Goal: Task Accomplishment & Management: Manage account settings

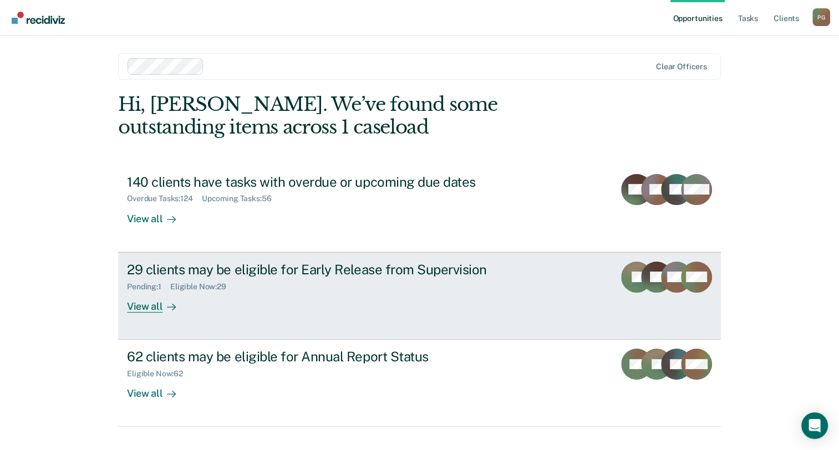
click at [313, 290] on div "Pending : 1 Eligible Now : 29" at bounding box center [321, 285] width 389 height 14
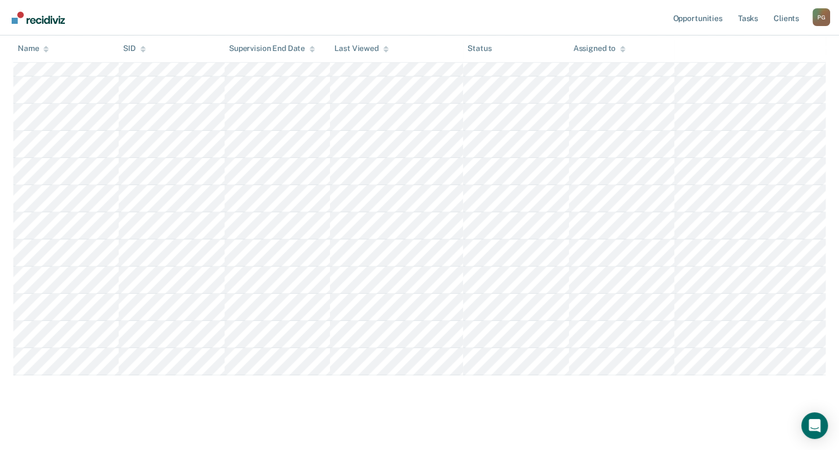
scroll to position [697, 0]
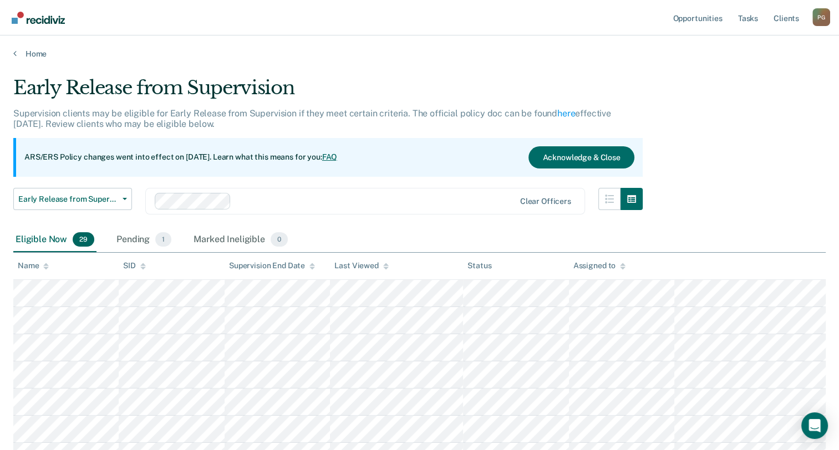
scroll to position [697, 0]
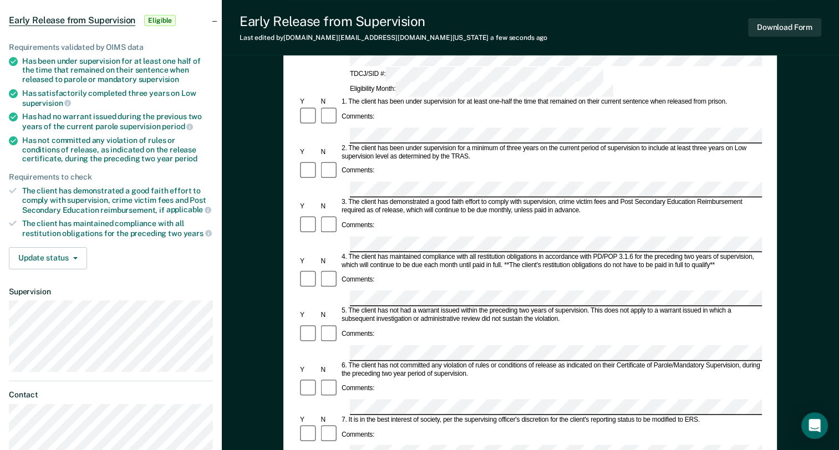
scroll to position [166, 0]
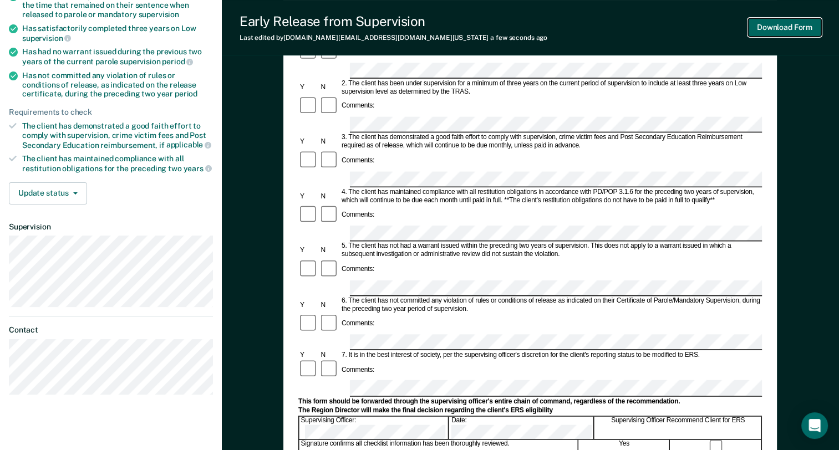
click at [796, 30] on button "Download Form" at bounding box center [784, 27] width 73 height 18
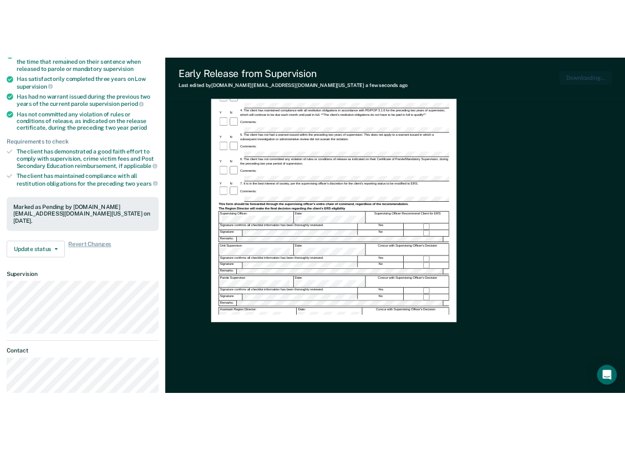
scroll to position [0, 0]
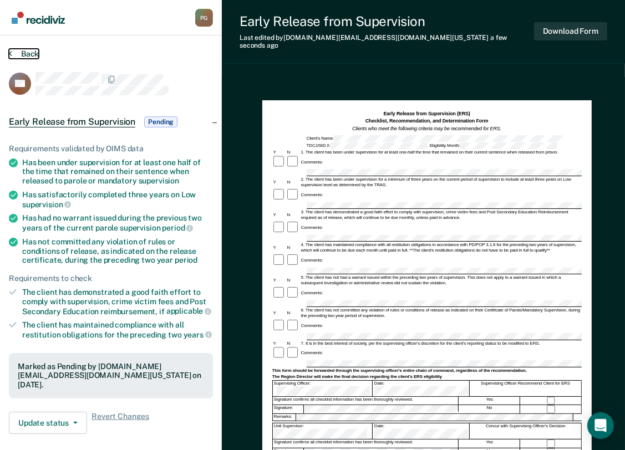
click at [10, 52] on icon at bounding box center [10, 53] width 3 height 9
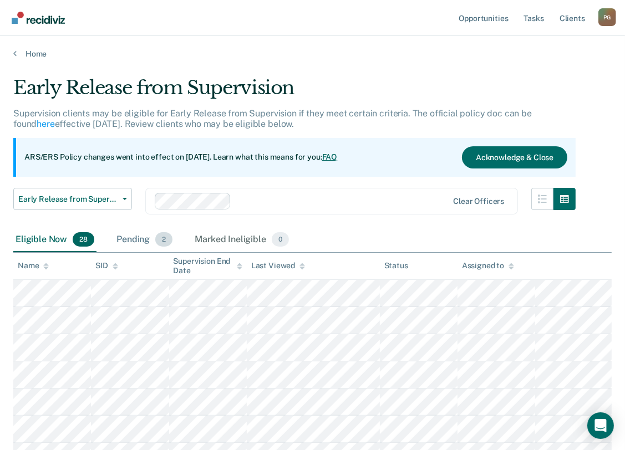
click at [167, 239] on span "2" at bounding box center [163, 239] width 17 height 14
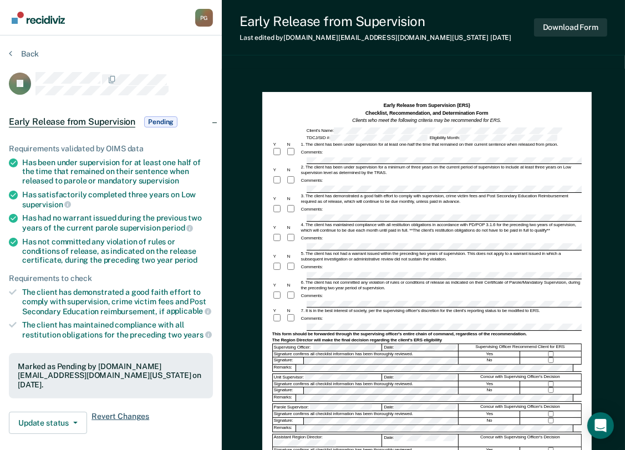
click at [114, 412] on span "Revert Changes" at bounding box center [121, 423] width 58 height 22
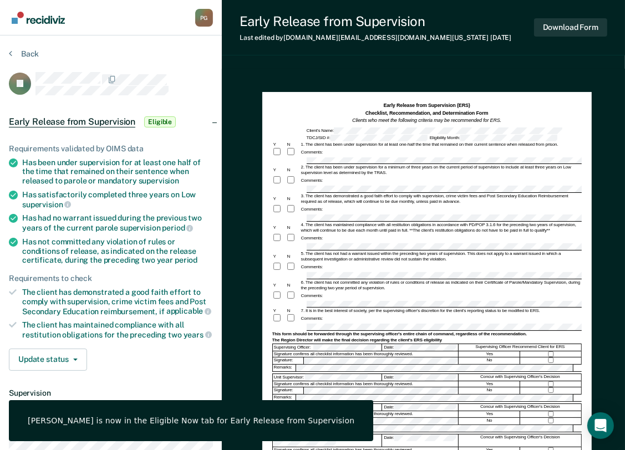
click at [166, 372] on div "Requirements validated by OIMS data Has been under supervision for at least one…" at bounding box center [111, 253] width 222 height 254
click at [293, 430] on div "[PERSON_NAME] is now in the Eligible Now tab for Early Release from Supervision" at bounding box center [191, 421] width 364 height 41
click at [154, 359] on div "Update status [PERSON_NAME] Mark Ineligible" at bounding box center [111, 360] width 204 height 22
click at [77, 358] on button "Update status" at bounding box center [48, 360] width 78 height 22
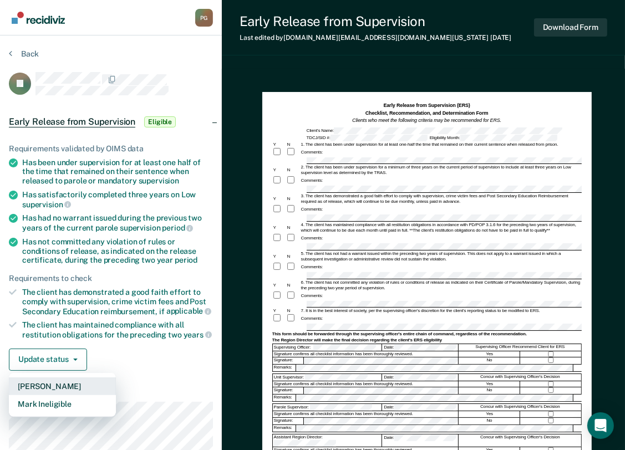
click at [80, 379] on button "[PERSON_NAME]" at bounding box center [62, 387] width 107 height 18
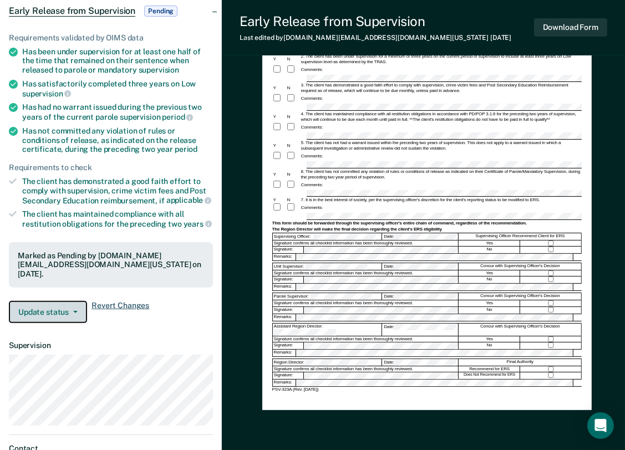
scroll to position [222, 0]
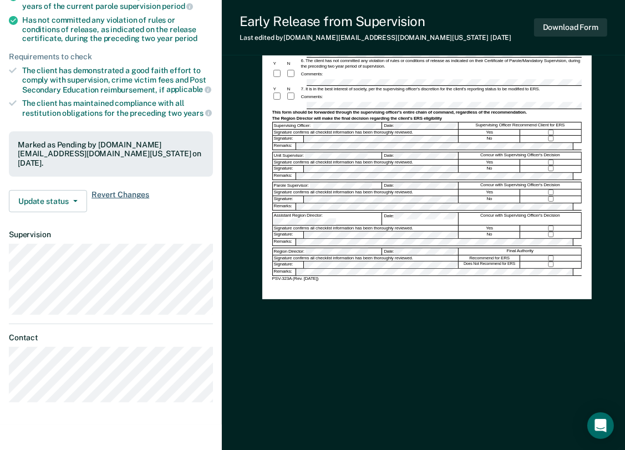
click at [129, 190] on span "Revert Changes" at bounding box center [121, 201] width 58 height 22
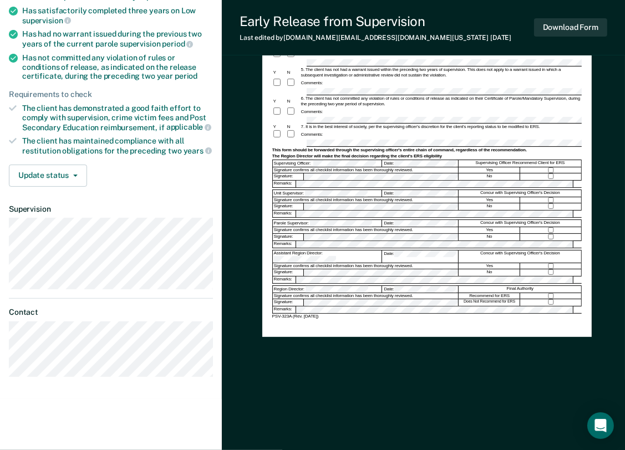
scroll to position [180, 0]
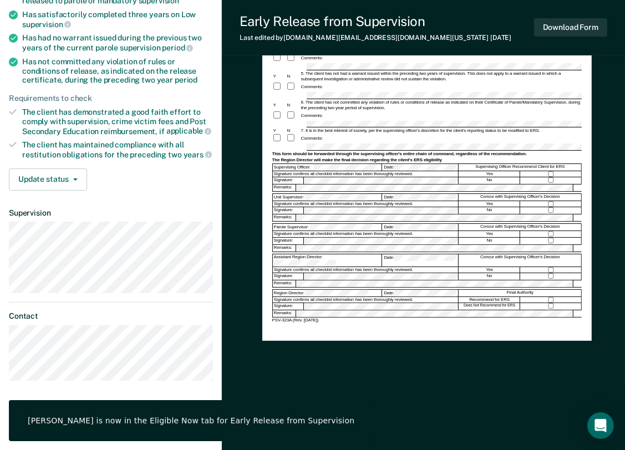
click at [211, 422] on div "[PERSON_NAME] is now in the Eligible Now tab for Early Release from Supervision" at bounding box center [191, 421] width 327 height 10
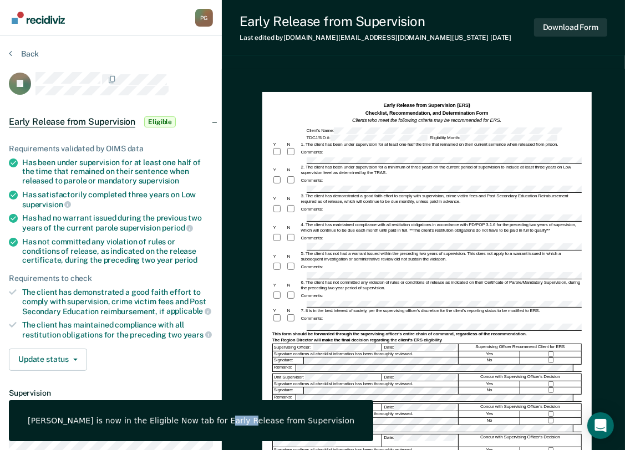
scroll to position [0, 0]
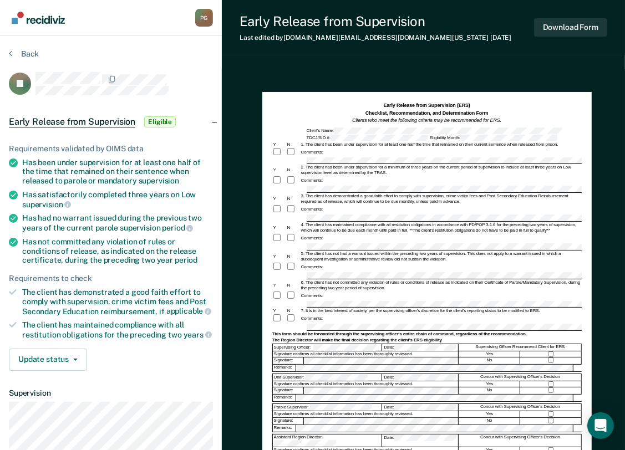
click at [80, 123] on span "Early Release from Supervision" at bounding box center [72, 121] width 126 height 11
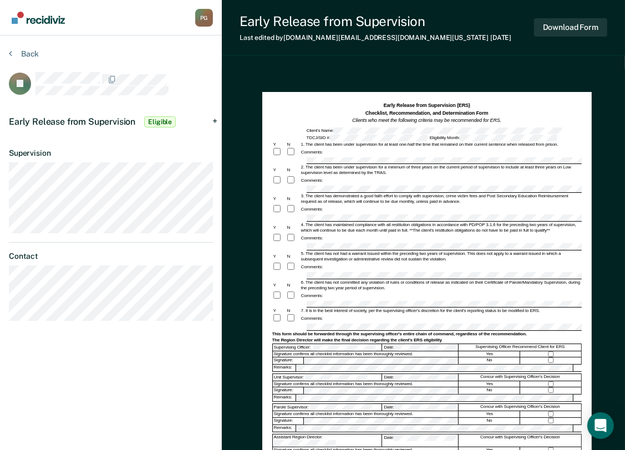
click at [80, 123] on span "Early Release from Supervision" at bounding box center [72, 121] width 126 height 11
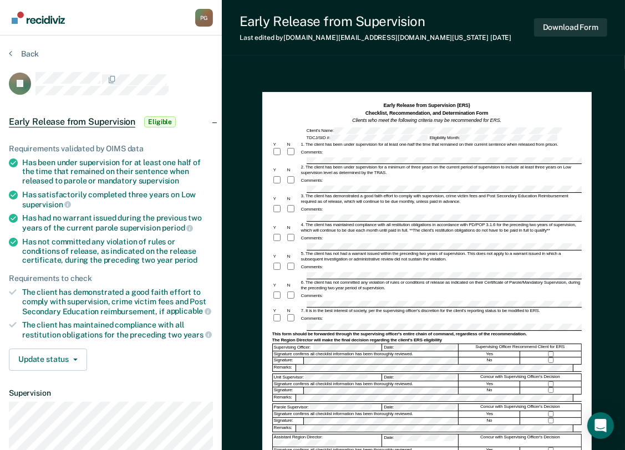
click at [498, 142] on div "1. The client has been under supervision for at least one-half the time that re…" at bounding box center [441, 145] width 282 height 6
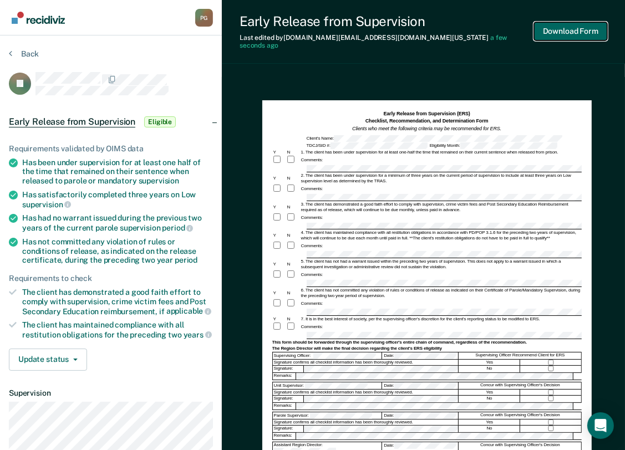
click at [579, 27] on button "Download Form" at bounding box center [570, 31] width 73 height 18
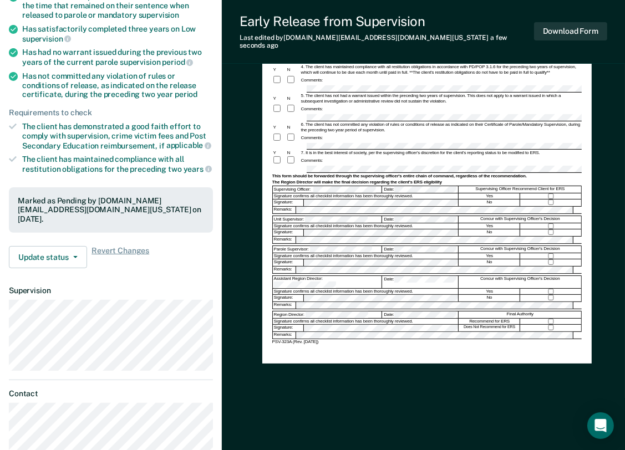
scroll to position [222, 0]
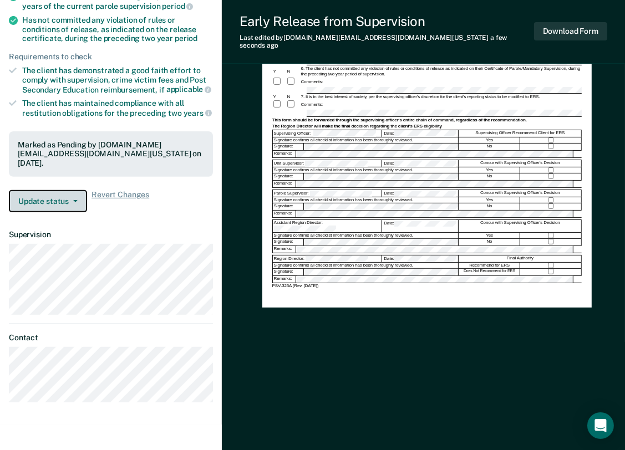
click at [69, 190] on button "Update status" at bounding box center [48, 201] width 78 height 22
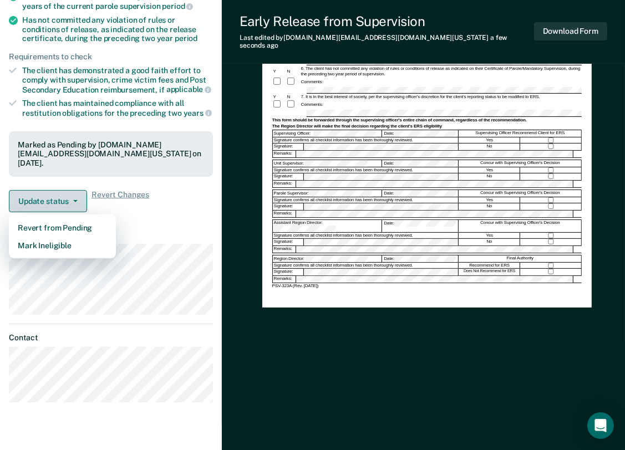
click at [58, 190] on button "Update status" at bounding box center [48, 201] width 78 height 22
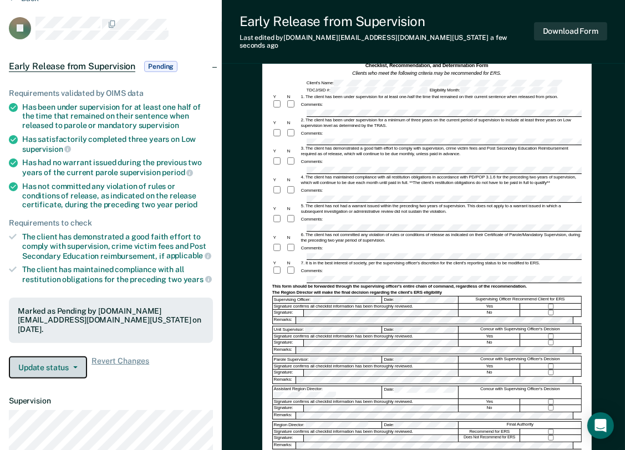
scroll to position [0, 0]
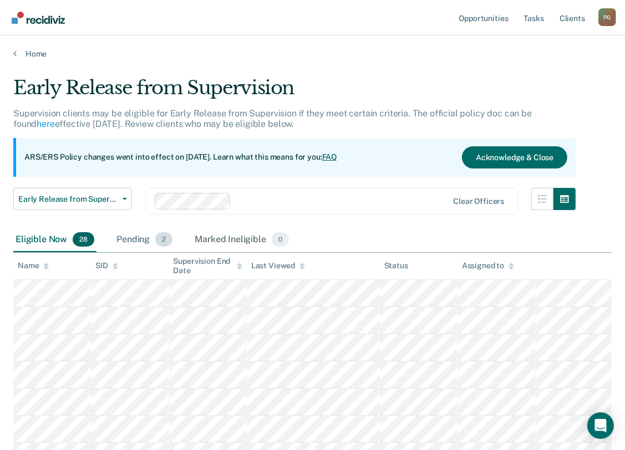
click at [165, 240] on span "2" at bounding box center [163, 239] width 17 height 14
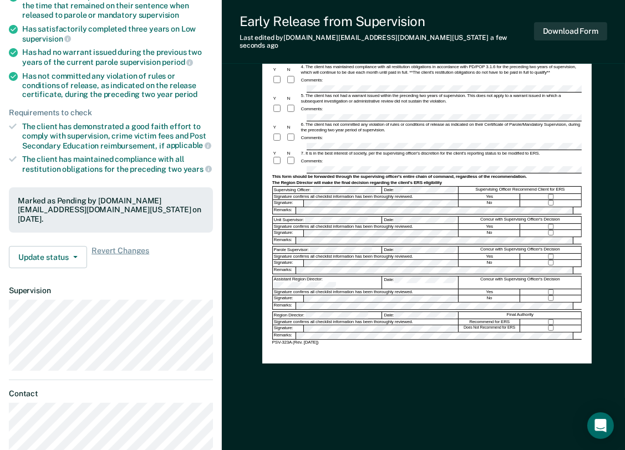
scroll to position [111, 0]
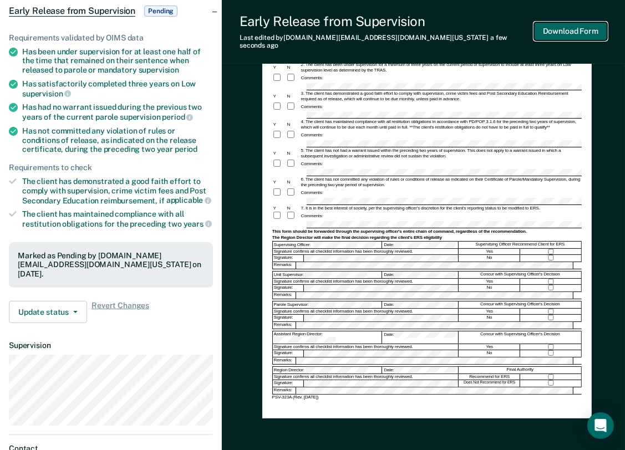
click at [573, 27] on button "Download Form" at bounding box center [570, 31] width 73 height 18
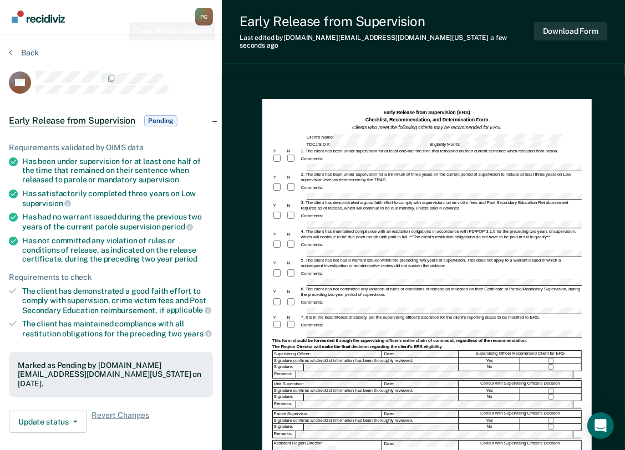
scroll to position [0, 0]
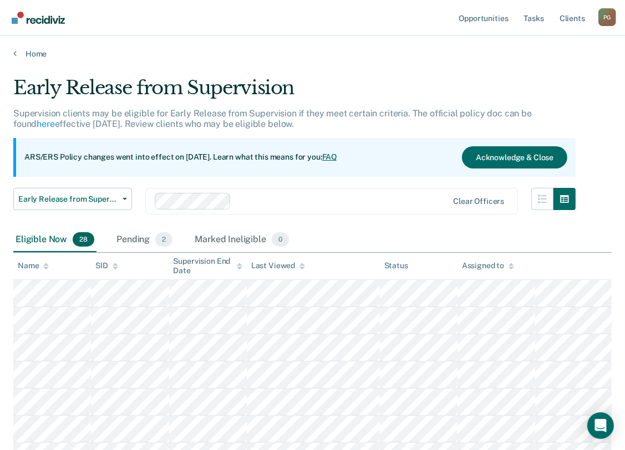
scroll to position [55, 0]
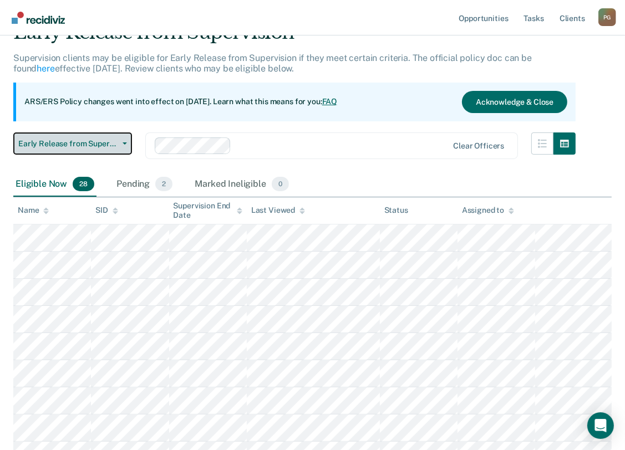
click at [123, 145] on button "Early Release from Supervision" at bounding box center [72, 144] width 119 height 22
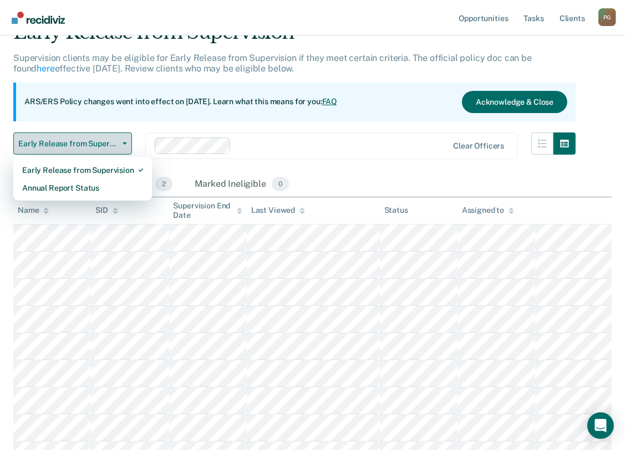
click at [123, 145] on button "Early Release from Supervision" at bounding box center [72, 144] width 119 height 22
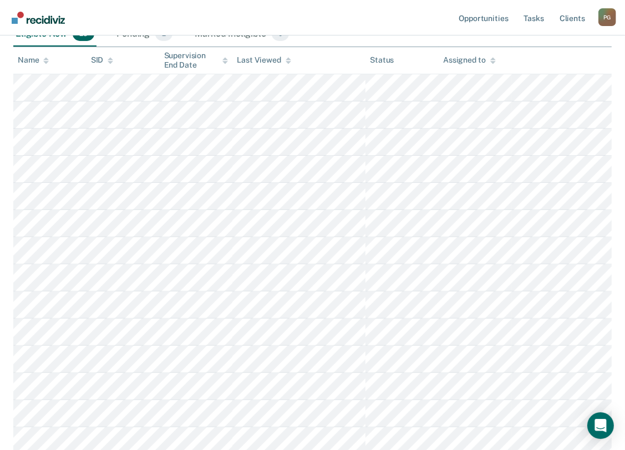
scroll to position [59, 0]
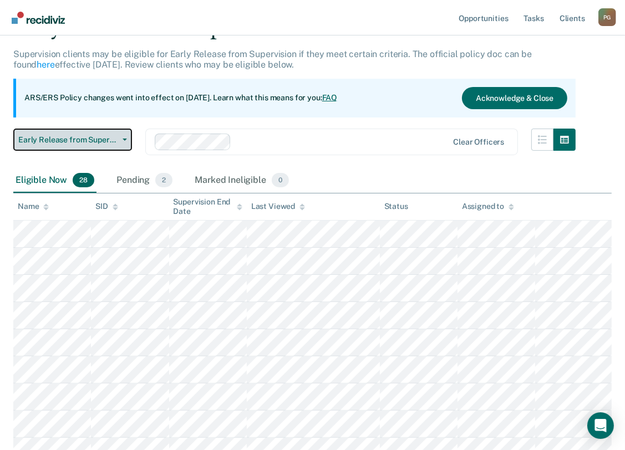
click at [128, 141] on button "Early Release from Supervision" at bounding box center [72, 140] width 119 height 22
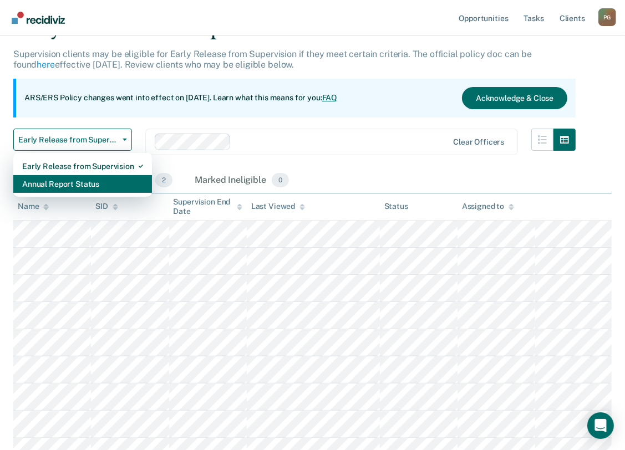
click at [103, 186] on div "Annual Report Status" at bounding box center [82, 184] width 121 height 18
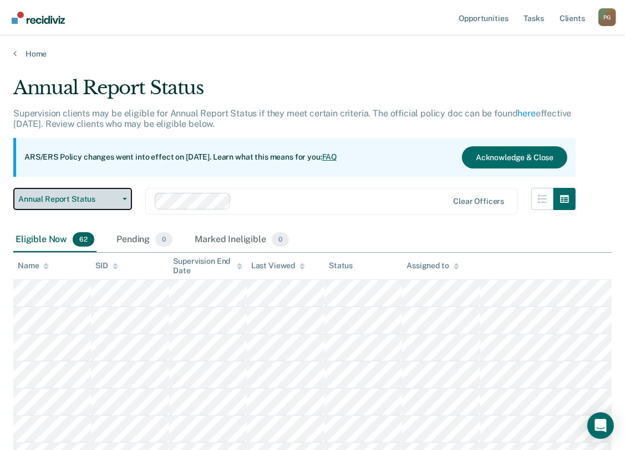
click at [121, 200] on button "Annual Report Status" at bounding box center [72, 199] width 119 height 22
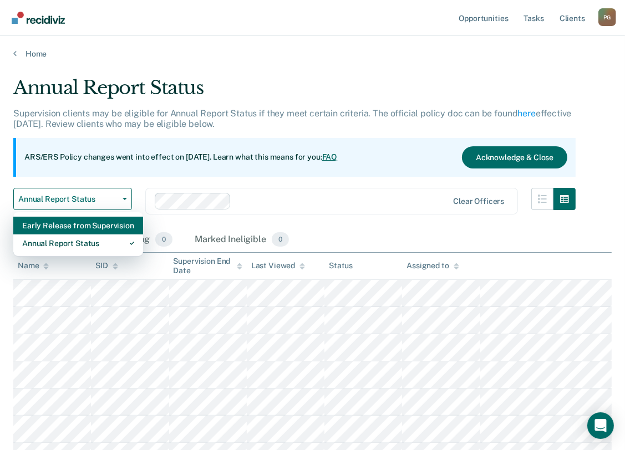
click at [114, 227] on div "Early Release from Supervision" at bounding box center [78, 226] width 112 height 18
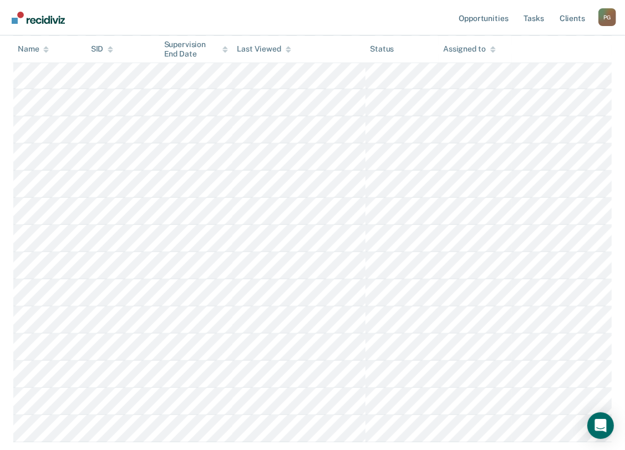
scroll to position [666, 0]
